Goal: Task Accomplishment & Management: Use online tool/utility

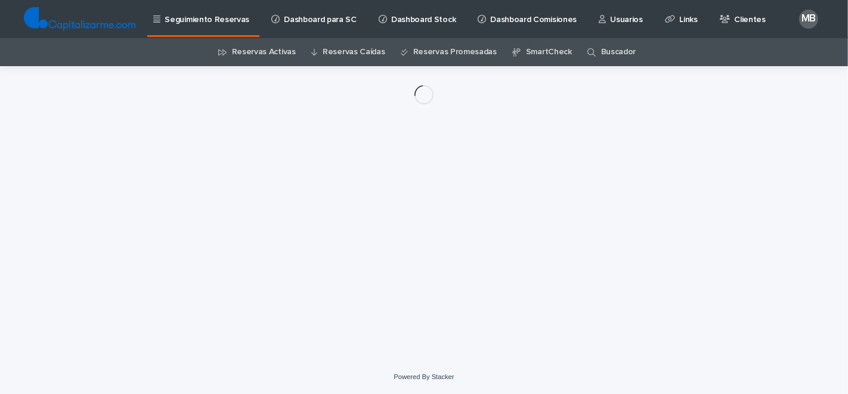
click at [615, 57] on link "Buscador" at bounding box center [618, 52] width 35 height 28
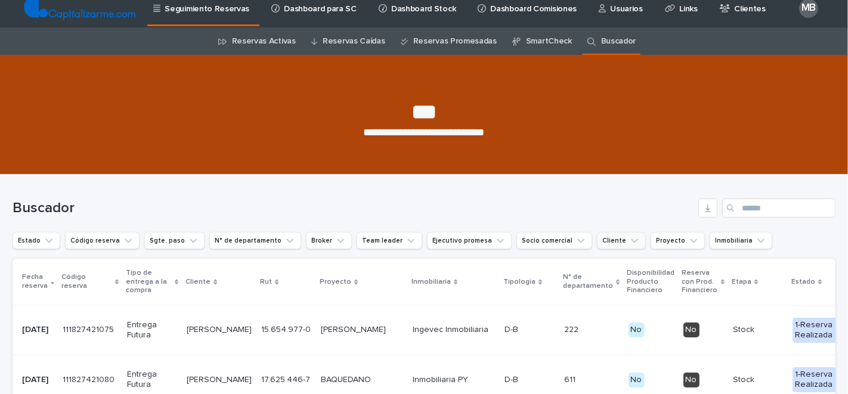
scroll to position [105, 0]
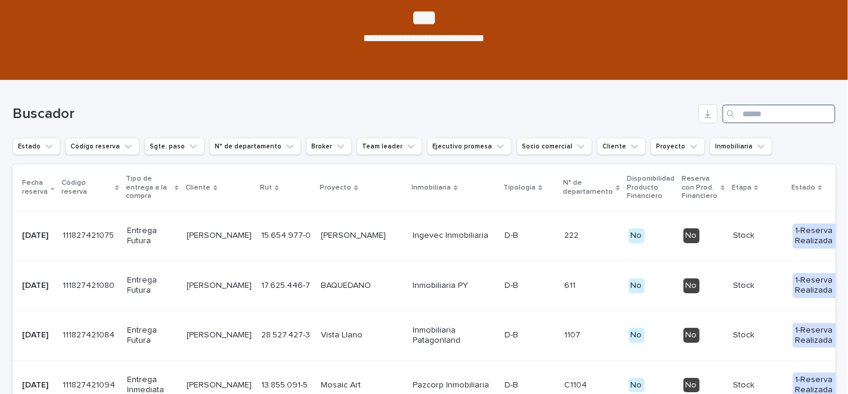
click at [758, 122] on input "Search" at bounding box center [778, 113] width 113 height 19
click at [764, 117] on input "Search" at bounding box center [778, 113] width 113 height 19
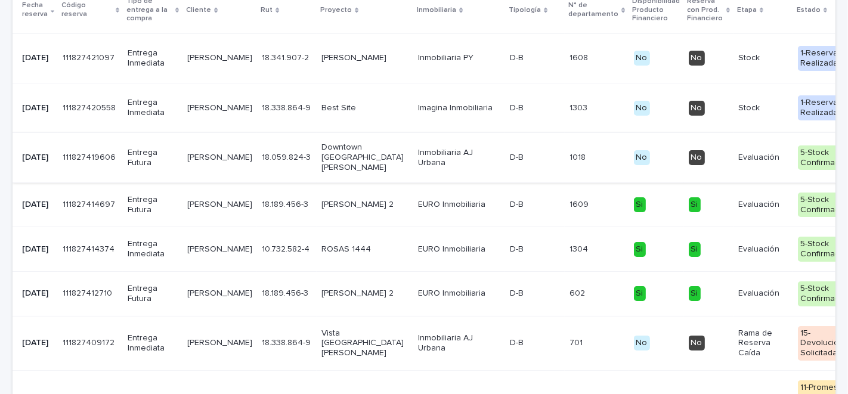
type input "*******"
click at [321, 170] on p "Downtown [GEOGRAPHIC_DATA][PERSON_NAME]" at bounding box center [364, 157] width 87 height 30
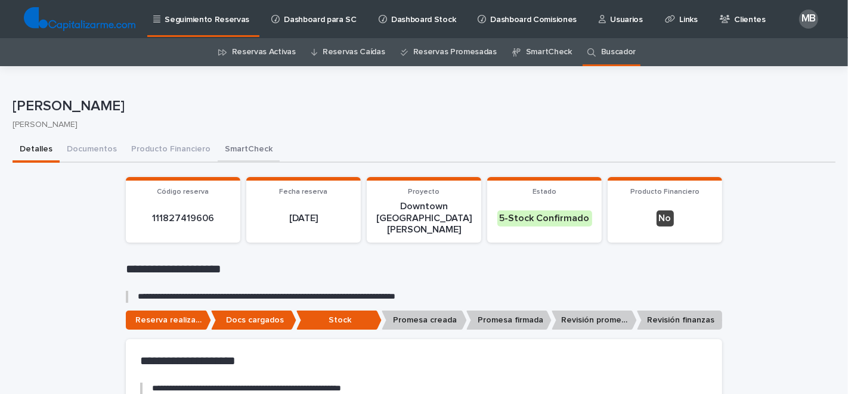
click at [260, 150] on button "SmartCheck" at bounding box center [249, 150] width 62 height 25
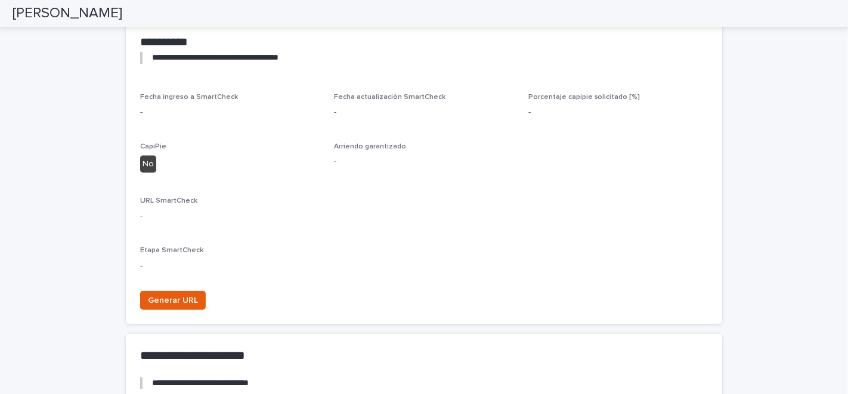
scroll to position [329, 0]
click at [169, 294] on span "Generar URL" at bounding box center [173, 300] width 50 height 12
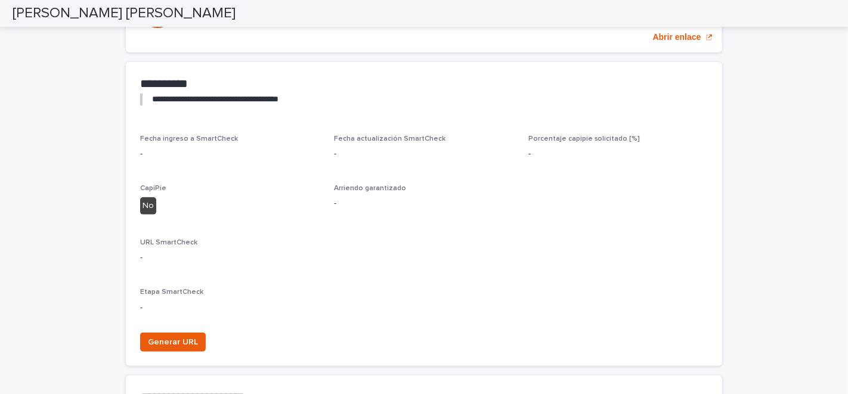
scroll to position [269, 0]
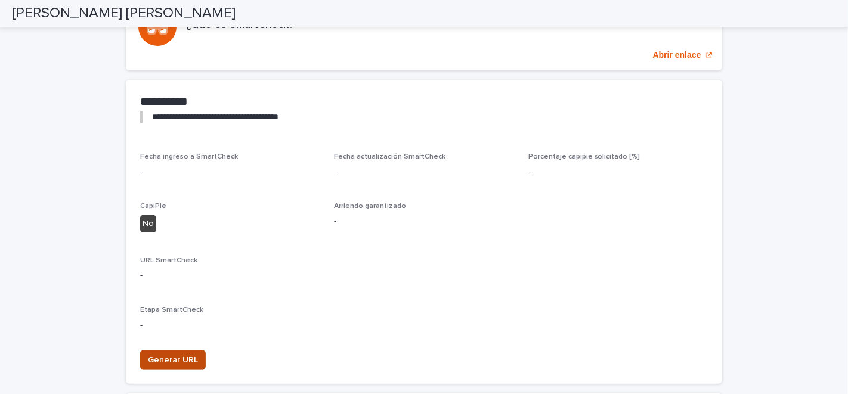
click at [171, 354] on span "Generar URL" at bounding box center [173, 360] width 50 height 12
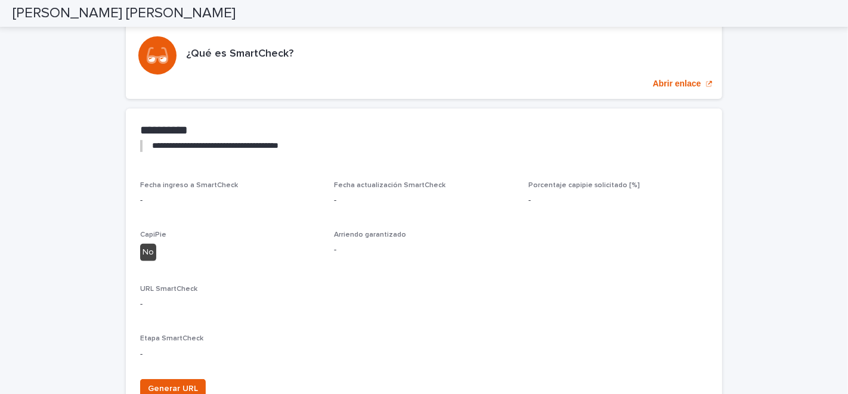
scroll to position [261, 0]
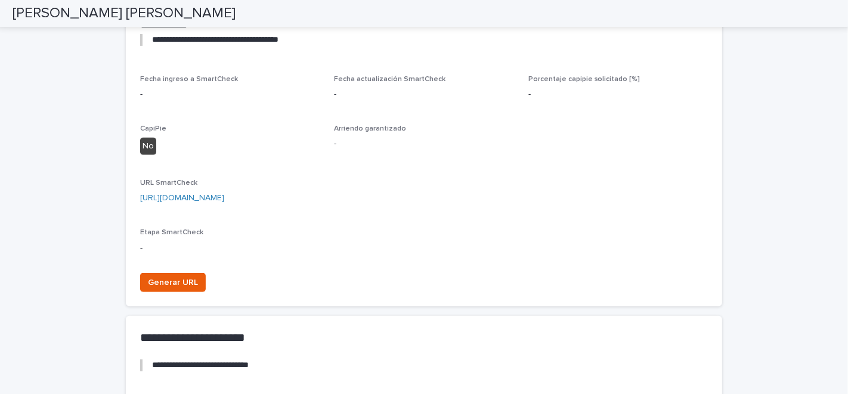
scroll to position [351, 0]
